Goal: Task Accomplishment & Management: Manage account settings

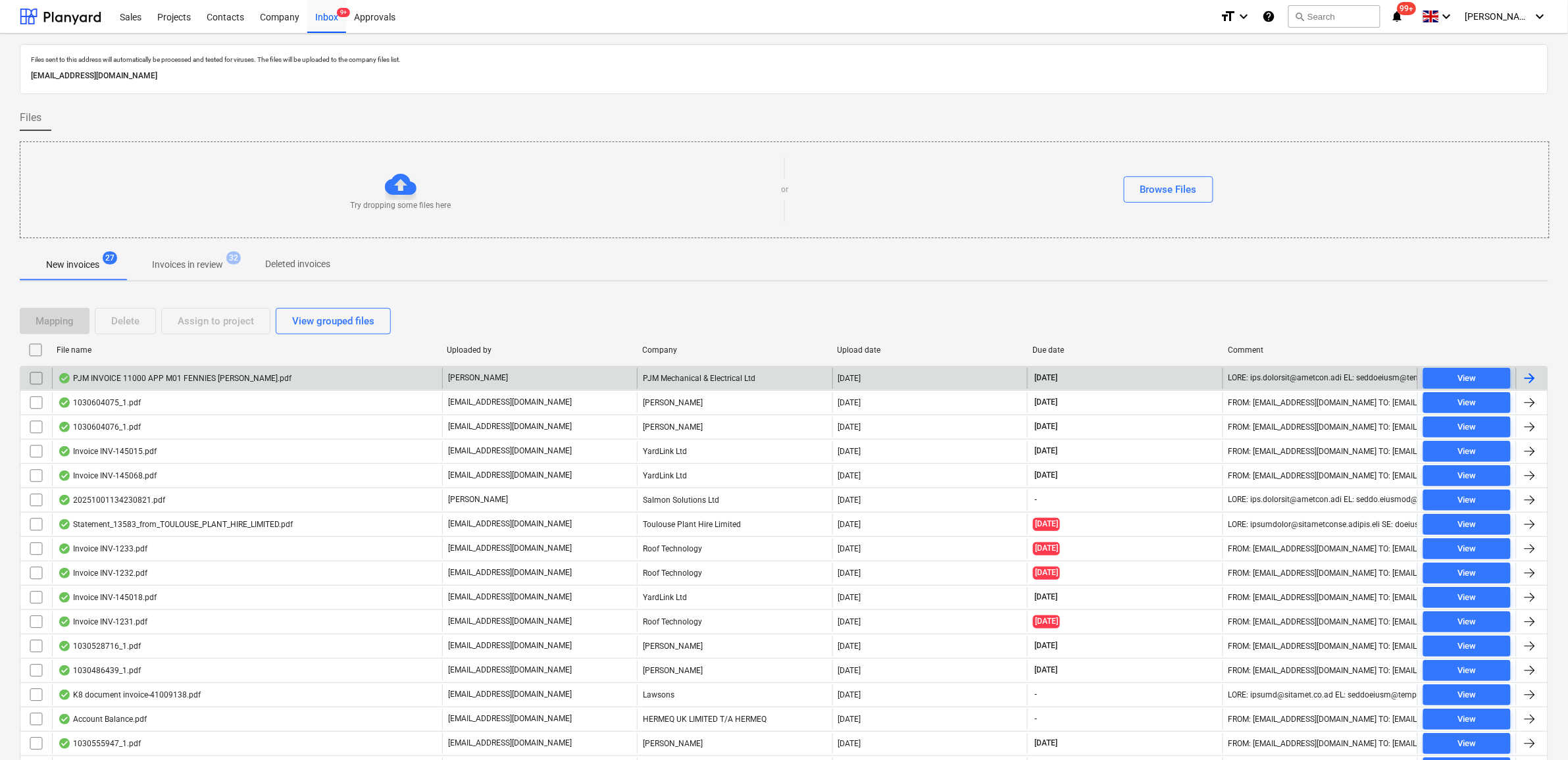
click at [37, 377] on input "checkbox" at bounding box center [36, 378] width 21 height 21
click at [231, 319] on div "Assign to project" at bounding box center [215, 321] width 76 height 17
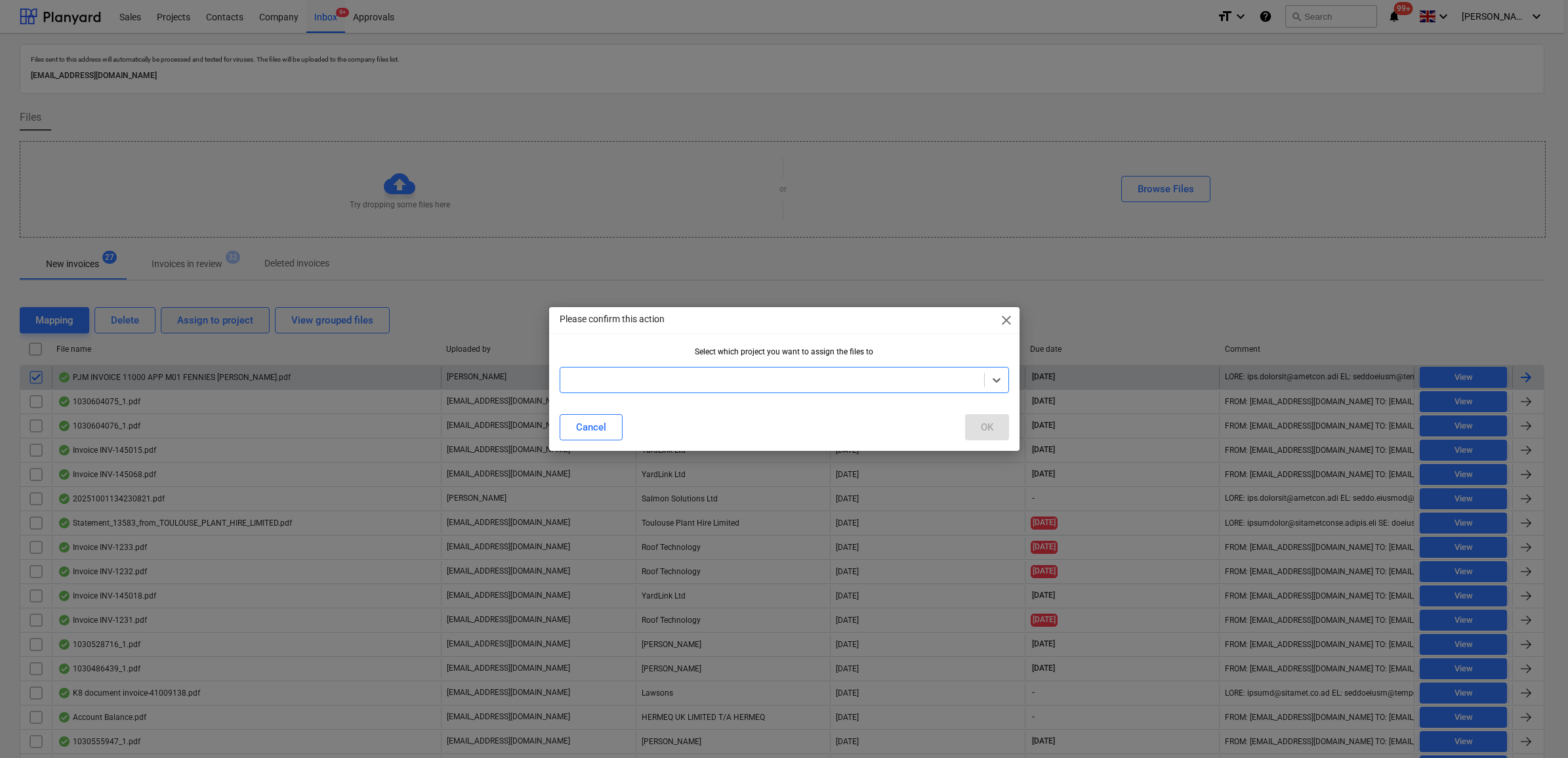
type input "w"
click at [996, 427] on button "OK" at bounding box center [986, 427] width 44 height 26
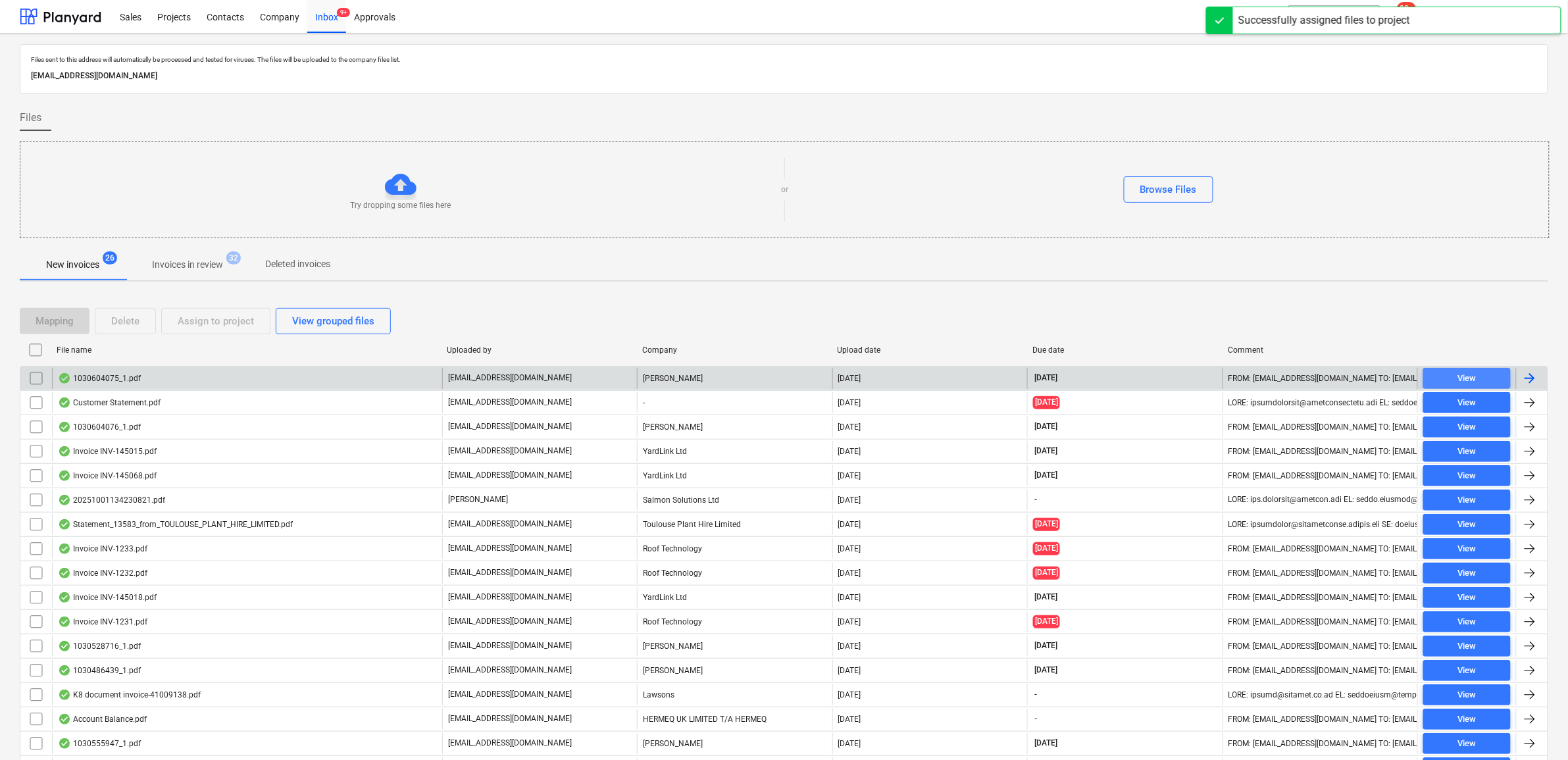
click at [1480, 373] on span "View" at bounding box center [1467, 378] width 77 height 15
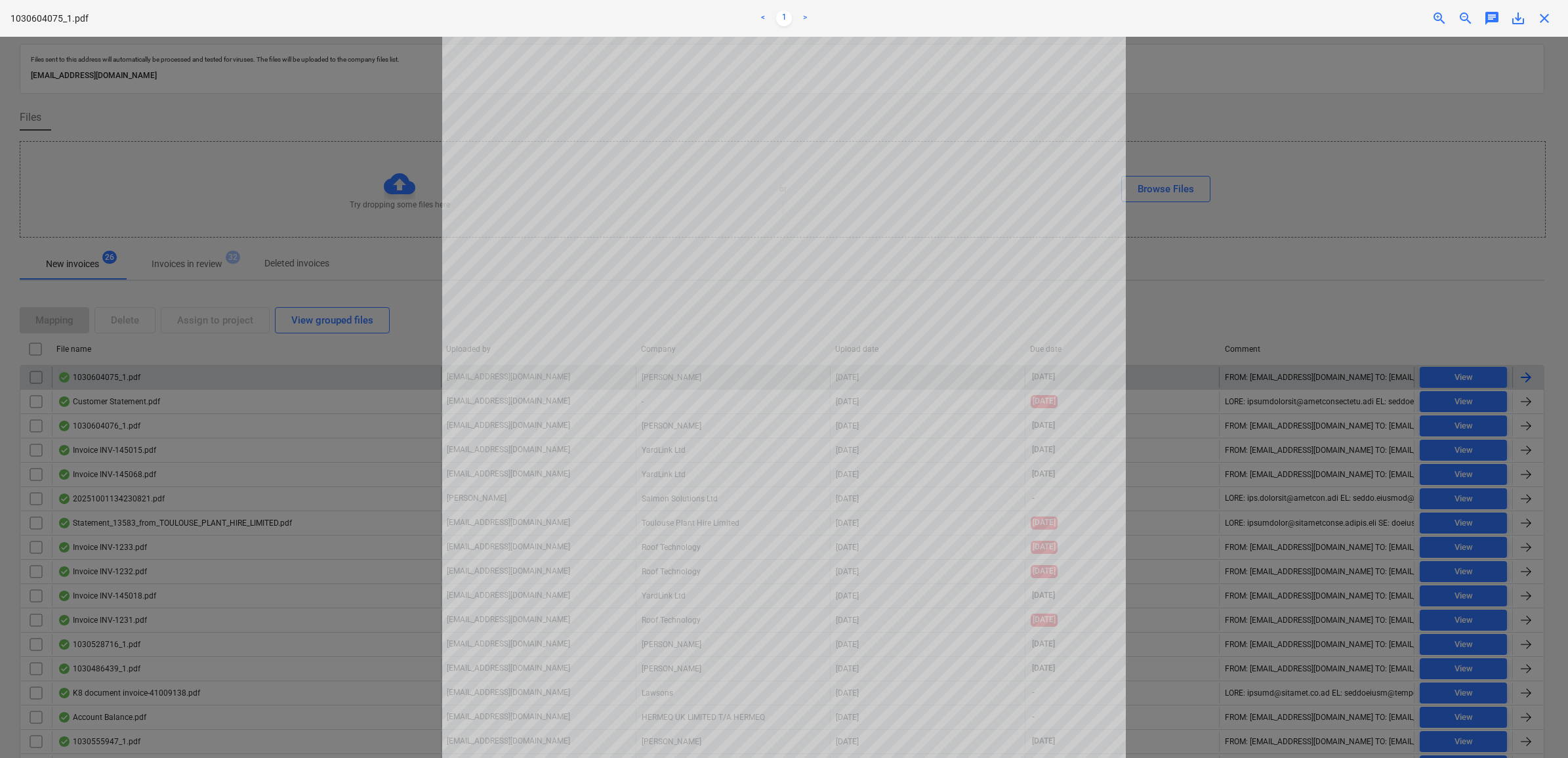
click at [1548, 20] on div "Project fetching failed" at bounding box center [1384, 13] width 354 height 28
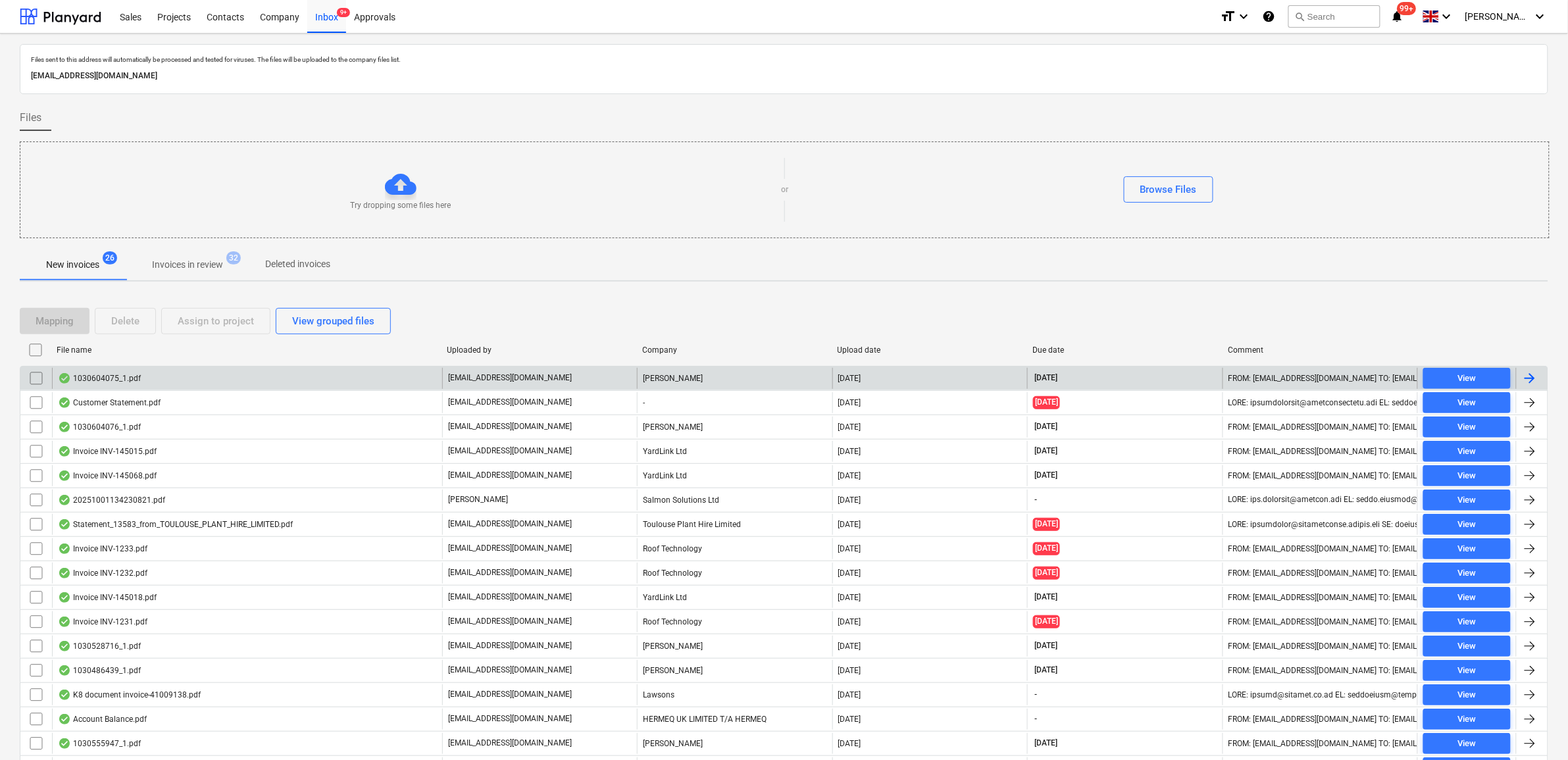
click at [34, 376] on input "checkbox" at bounding box center [36, 378] width 21 height 21
click at [224, 321] on div "Assign to project" at bounding box center [215, 321] width 76 height 17
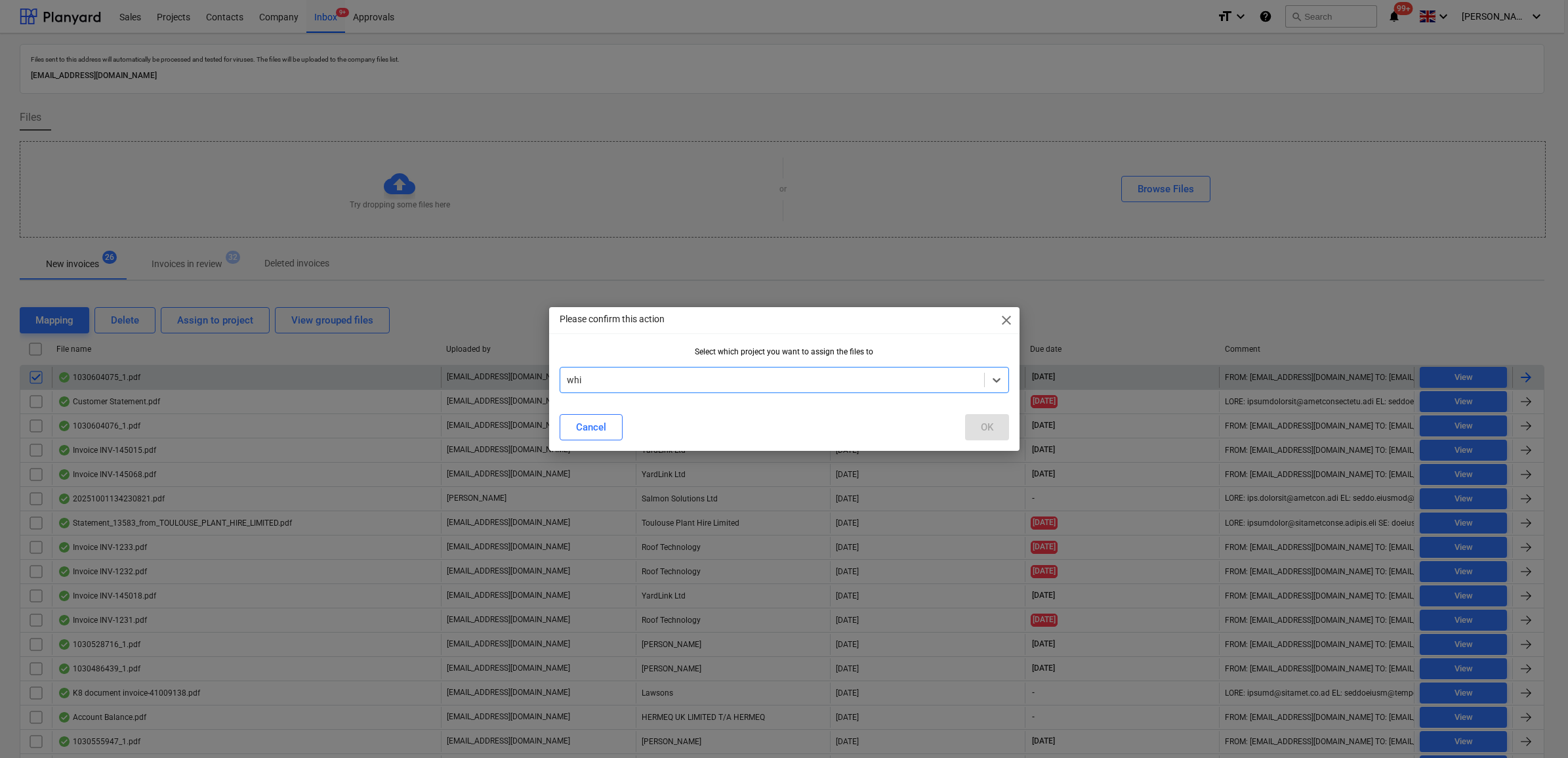
type input "whit"
drag, startPoint x: 713, startPoint y: 410, endPoint x: 939, endPoint y: 428, distance: 226.7
click at [986, 427] on div "OK" at bounding box center [987, 427] width 13 height 17
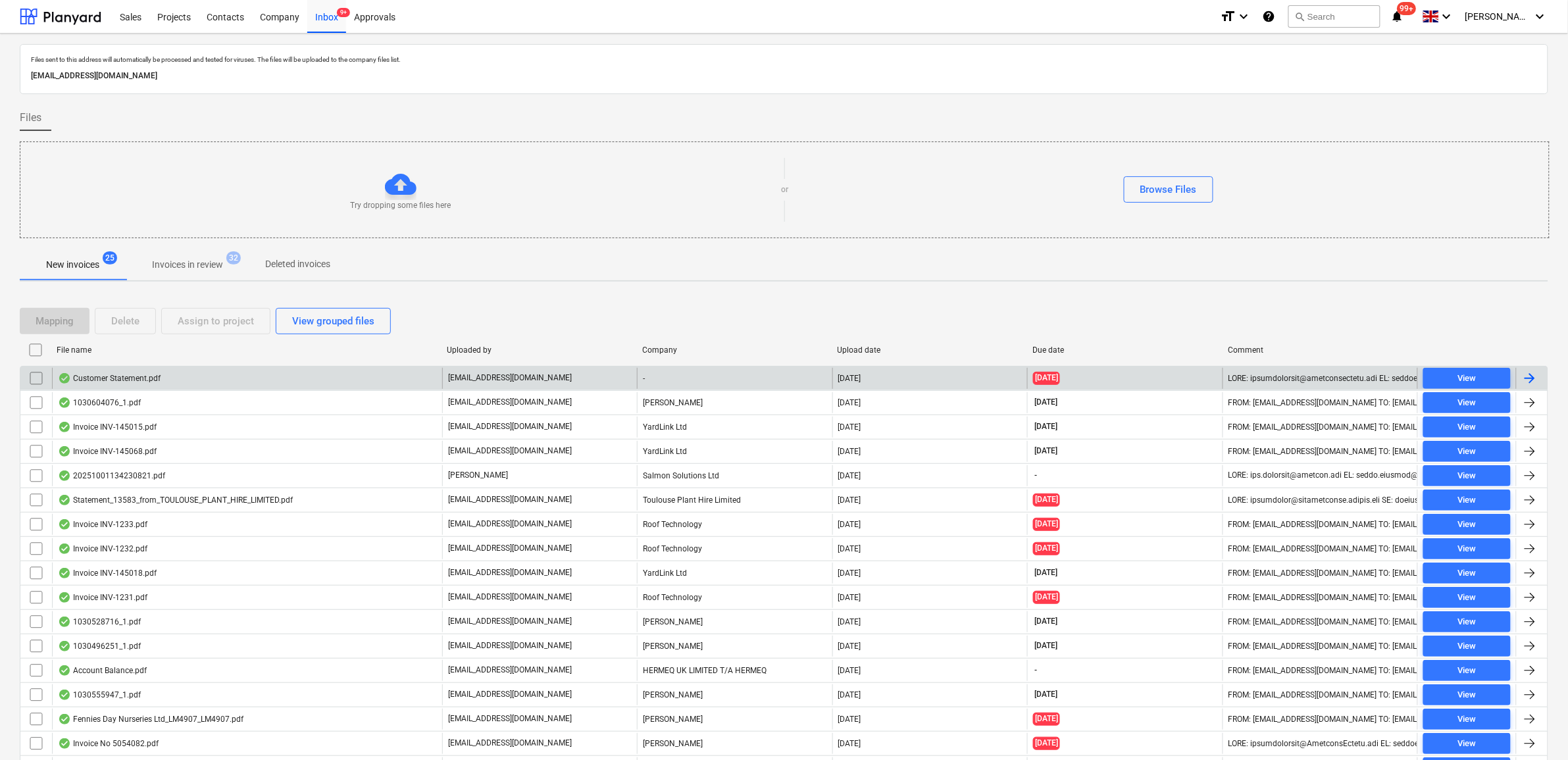
click at [1426, 303] on div "Mapping Delete Assign to project View grouped files" at bounding box center [784, 321] width 1529 height 37
